Goal: Information Seeking & Learning: Understand process/instructions

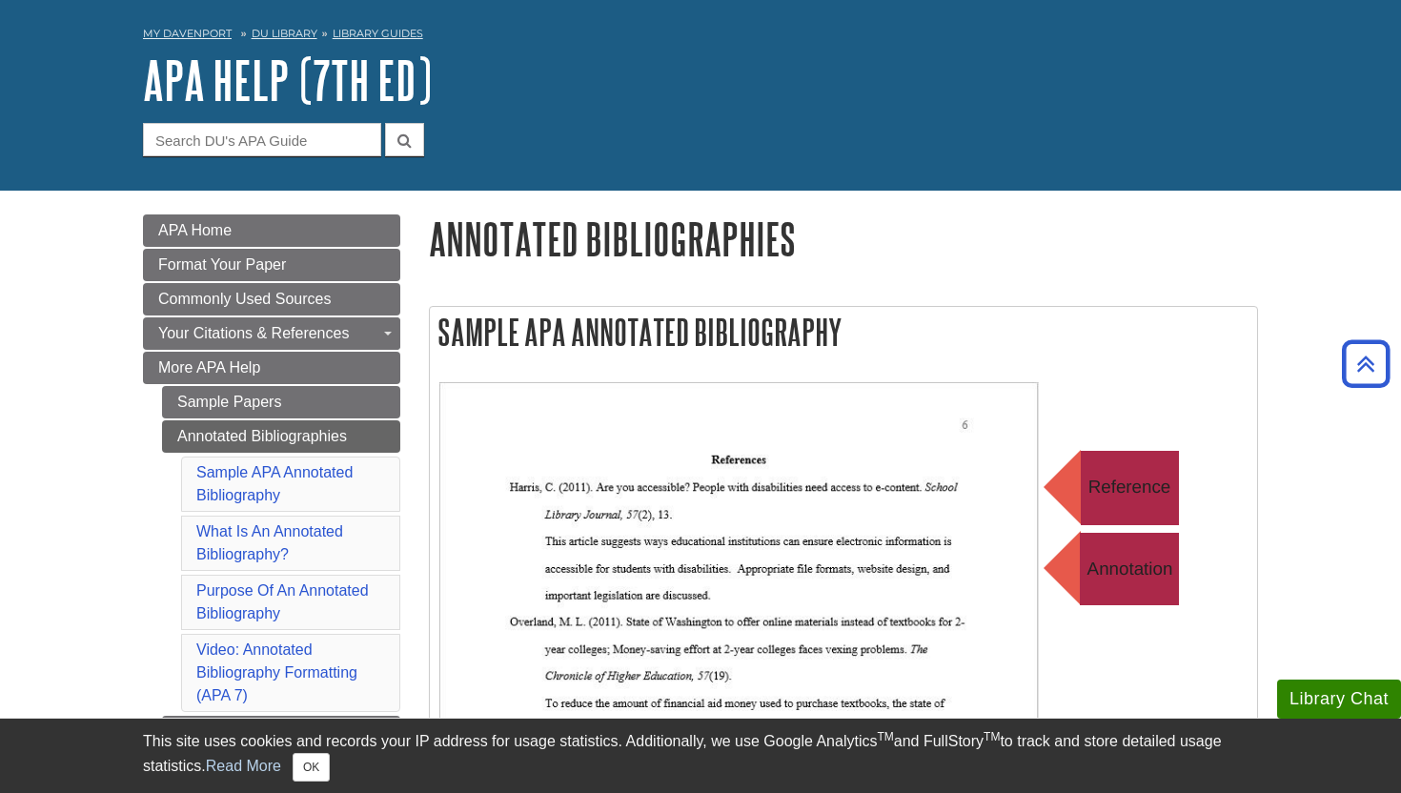
scroll to position [36, 0]
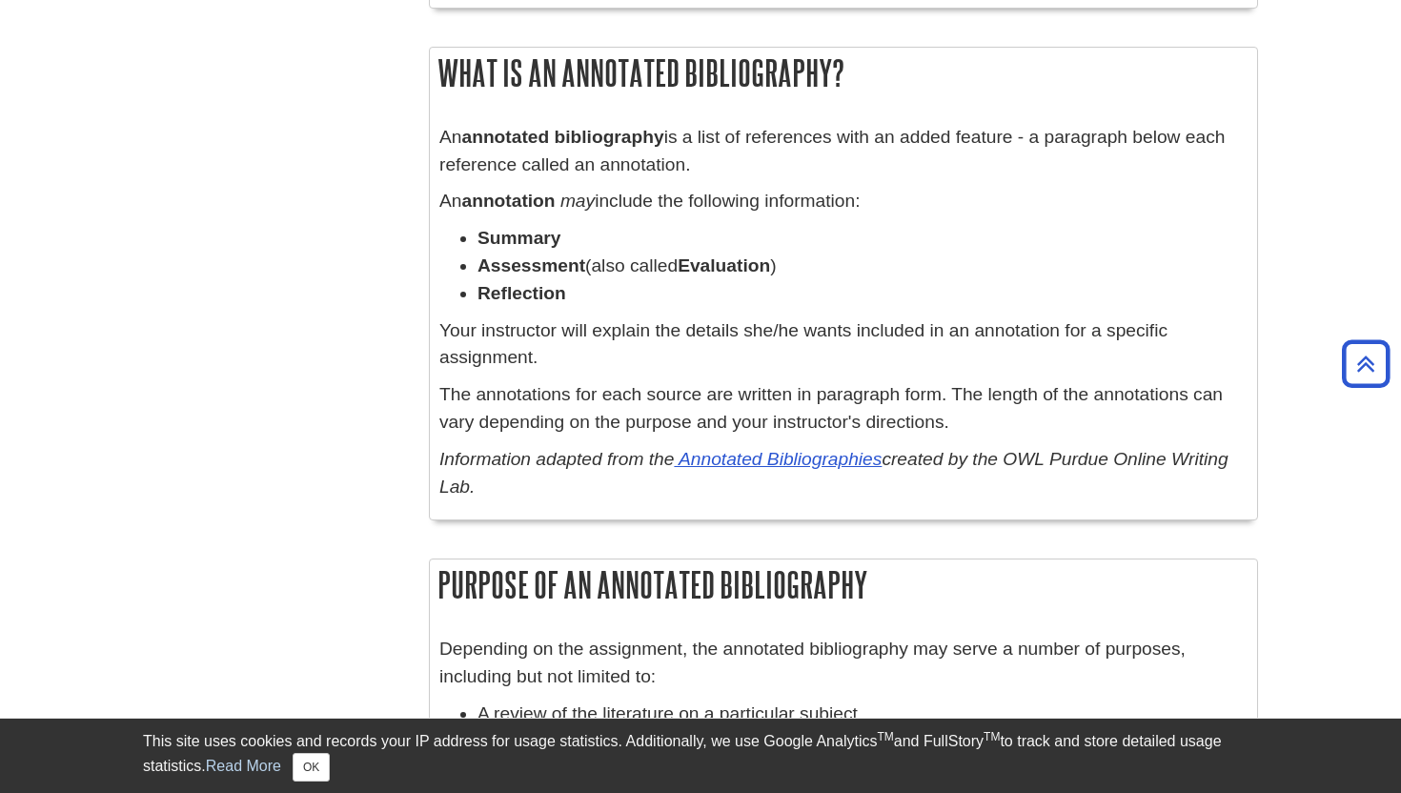
scroll to position [1274, 0]
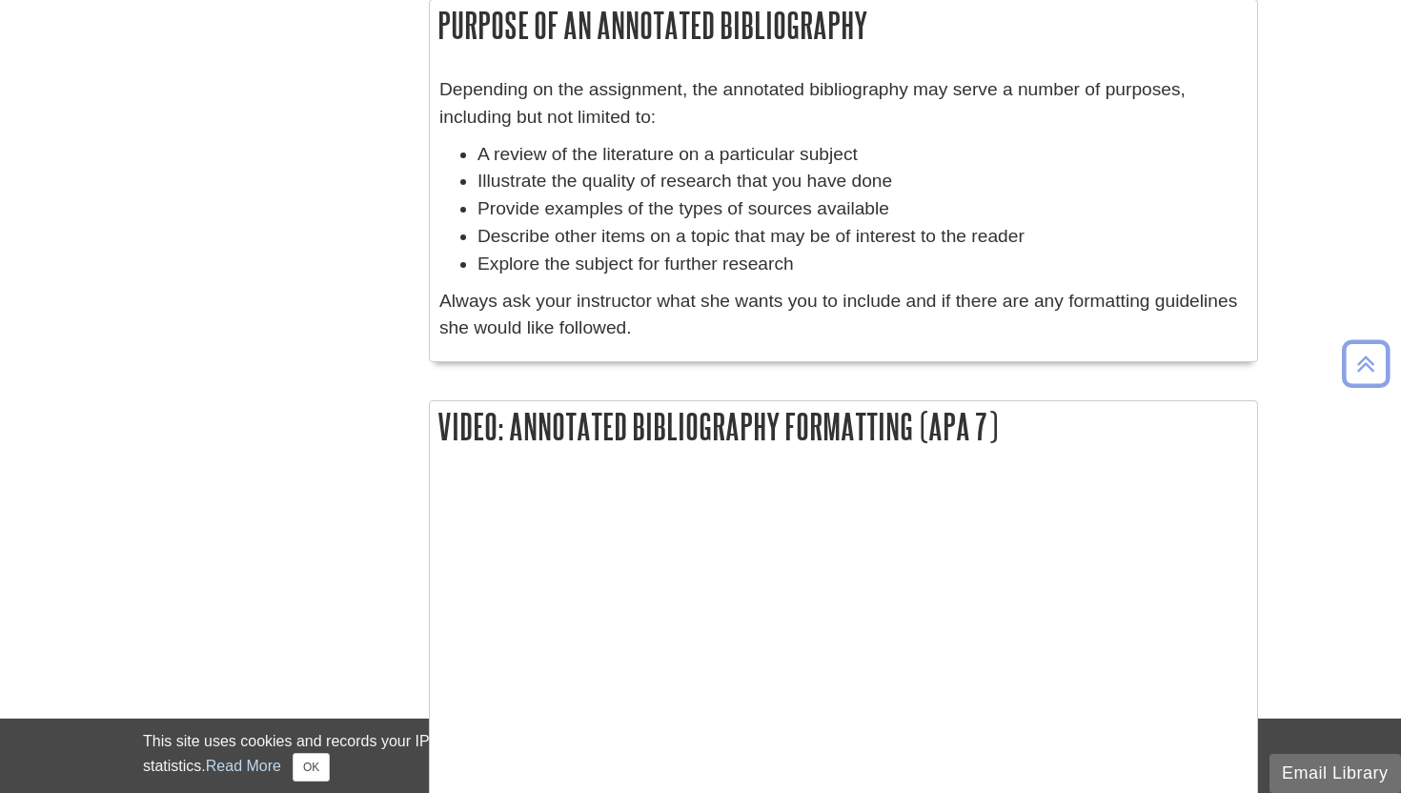
scroll to position [1786, 0]
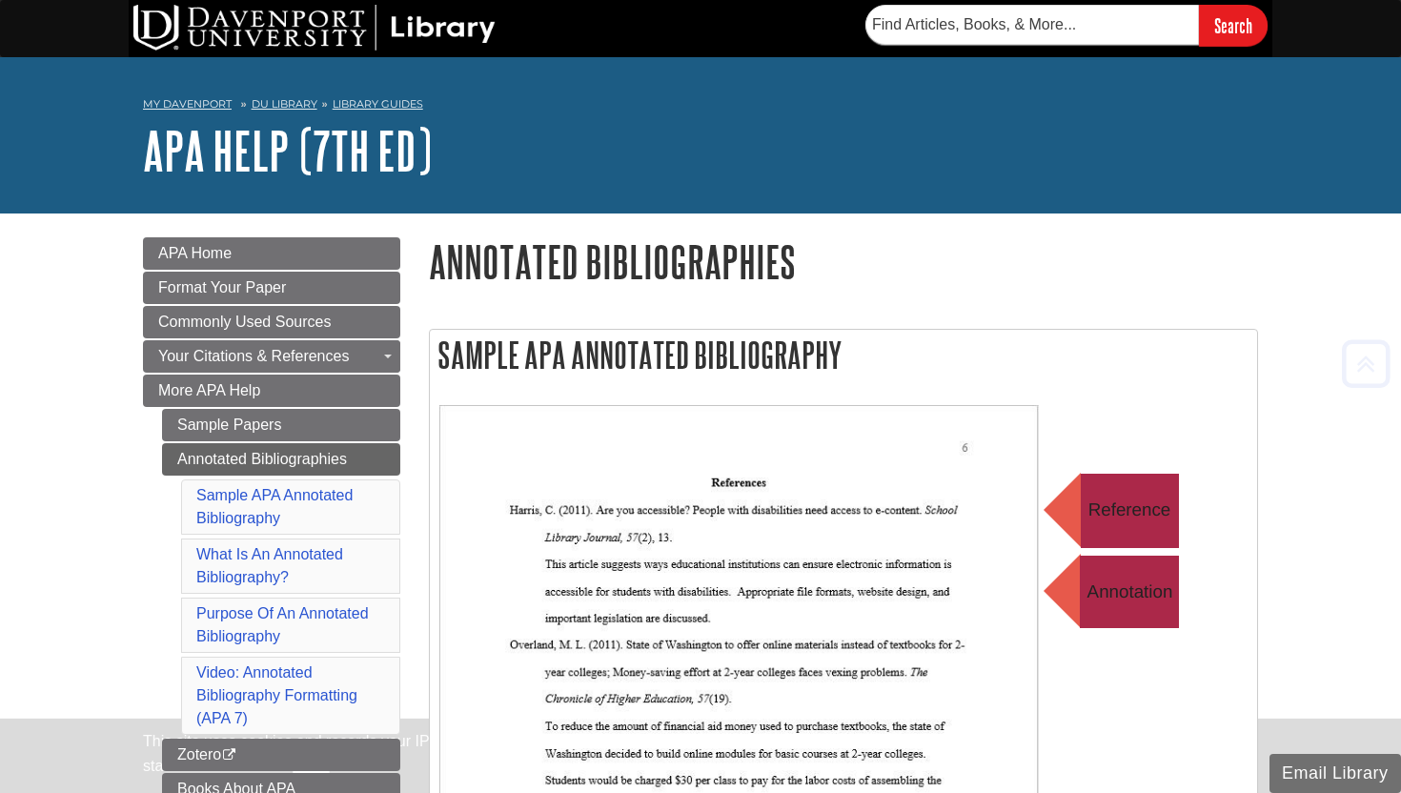
scroll to position [2187, 0]
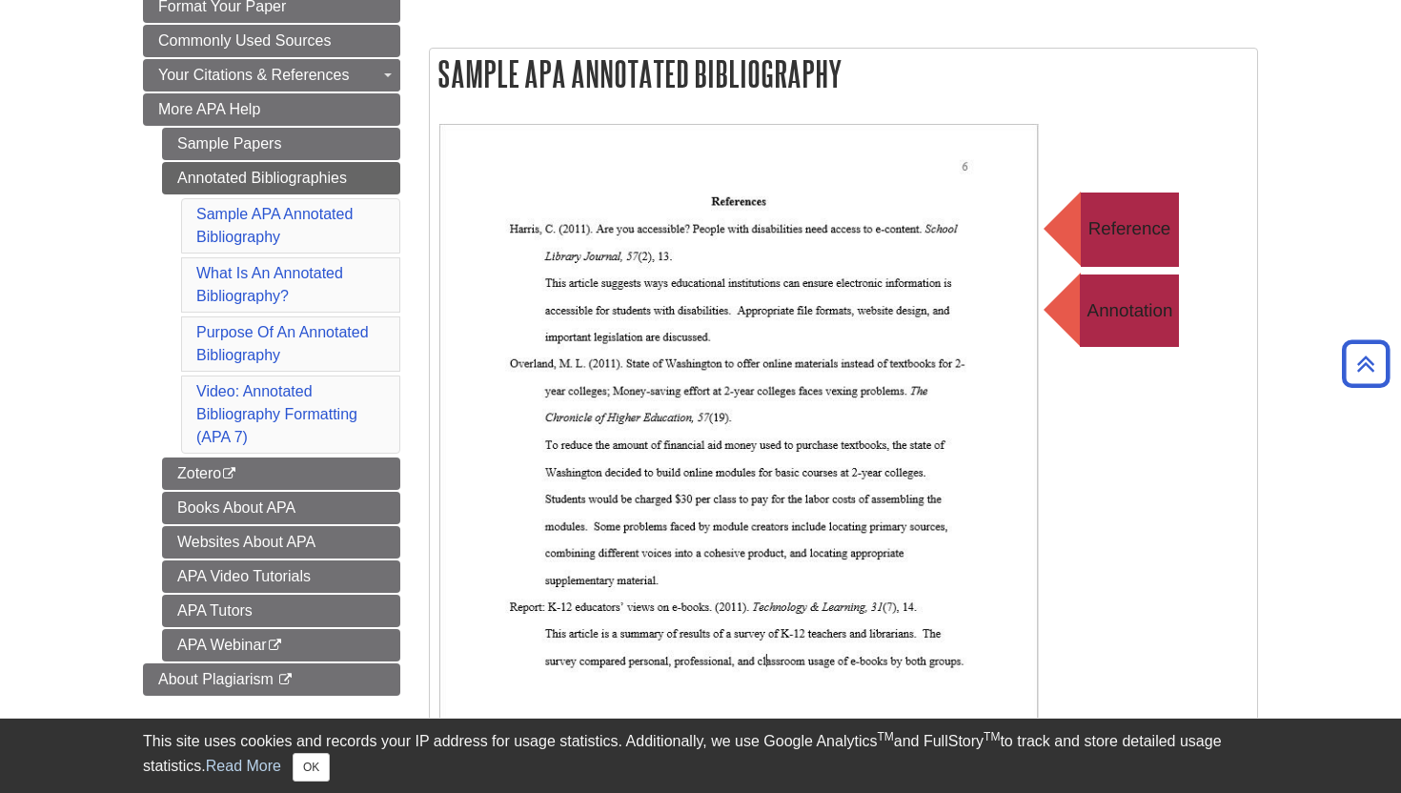
scroll to position [376, 0]
